Goal: Navigation & Orientation: Find specific page/section

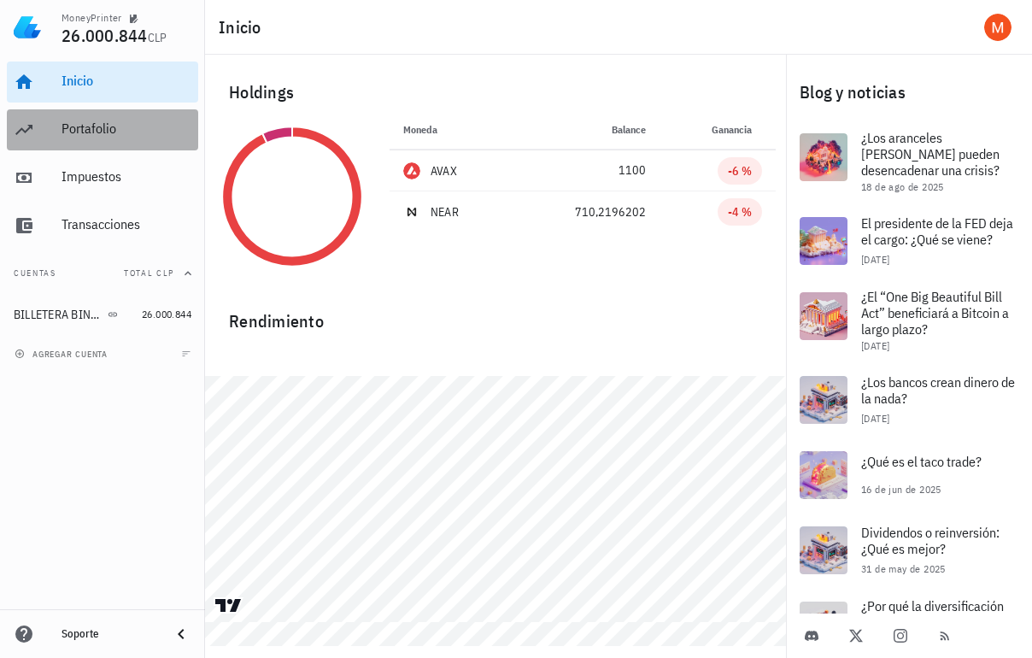
click at [85, 143] on div "Portafolio" at bounding box center [127, 129] width 130 height 38
